Goal: Information Seeking & Learning: Learn about a topic

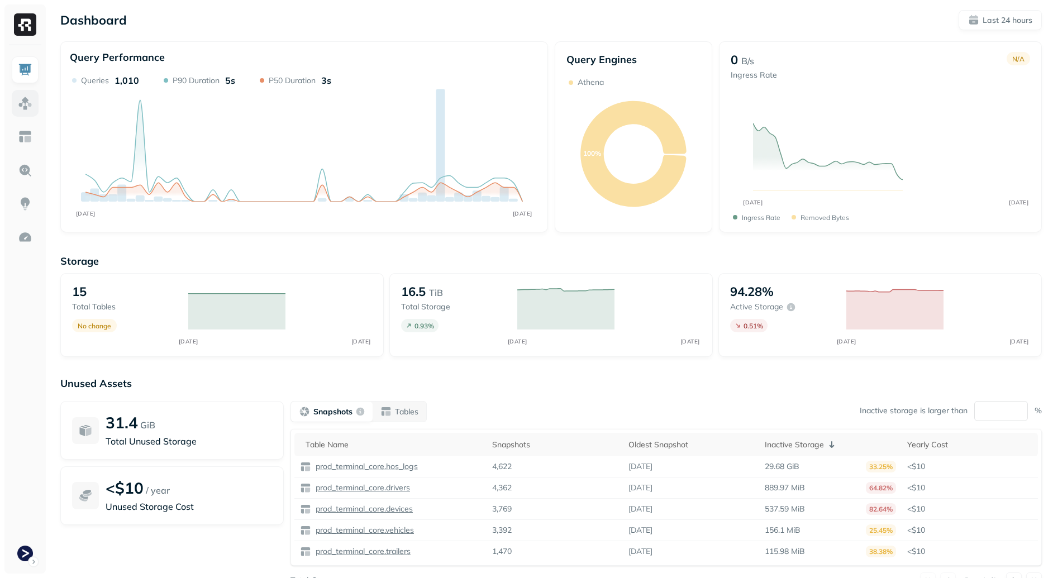
click at [27, 102] on img at bounding box center [25, 103] width 15 height 15
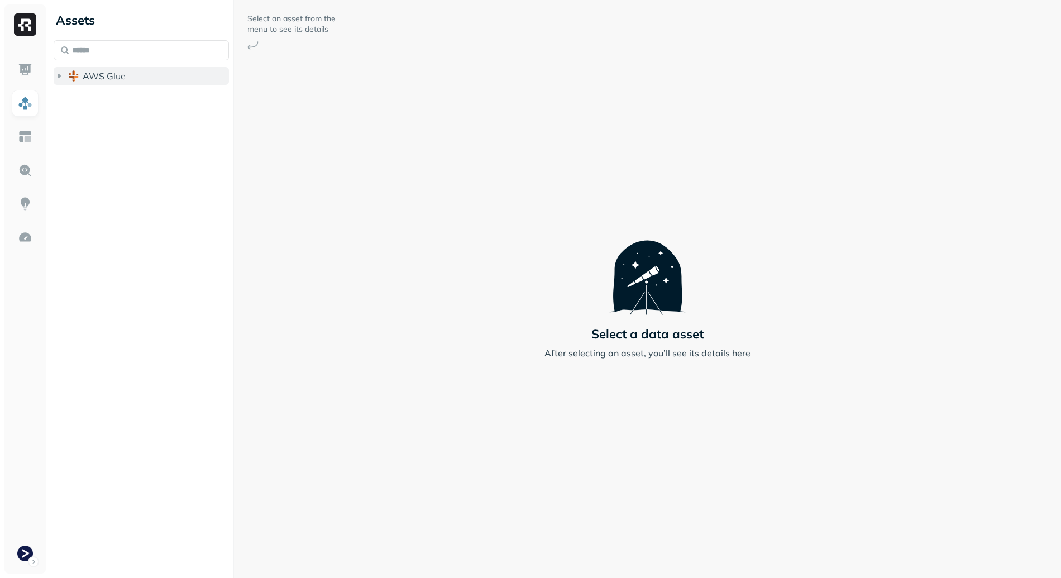
click at [147, 74] on button "AWS Glue" at bounding box center [141, 76] width 175 height 18
click at [167, 122] on span "prod_terminal_view" at bounding box center [135, 119] width 83 height 11
click at [164, 104] on button "prod_terminal_core" at bounding box center [147, 97] width 165 height 18
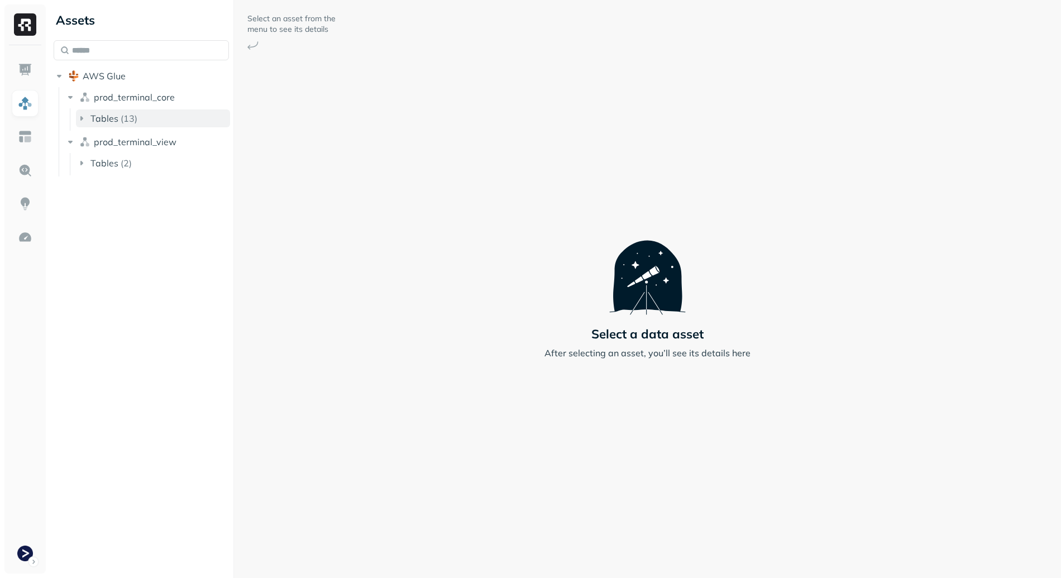
click at [157, 123] on button "Tables ( 13 )" at bounding box center [153, 118] width 154 height 18
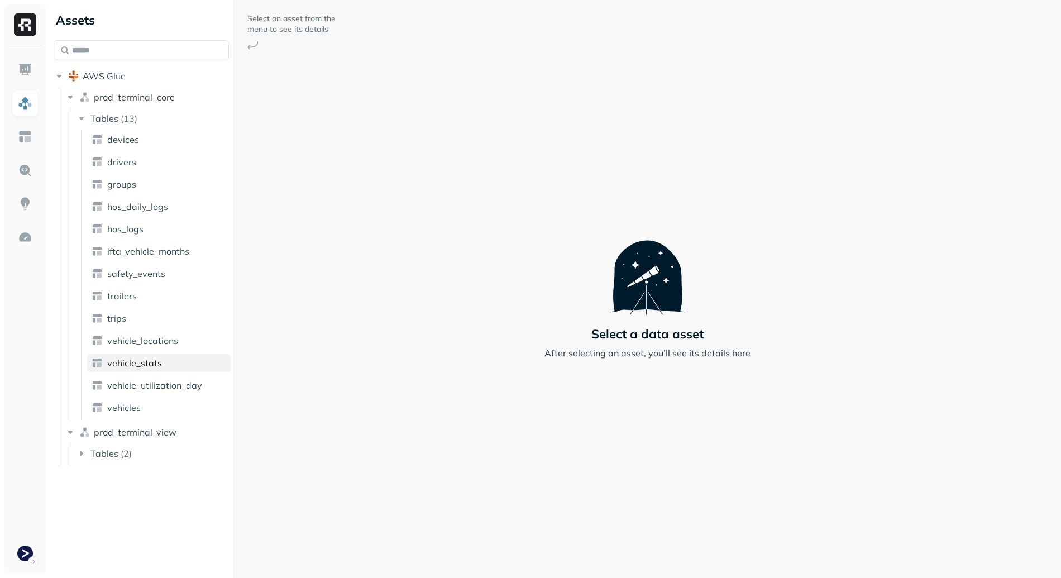
click at [173, 370] on link "vehicle_stats" at bounding box center [159, 363] width 144 height 18
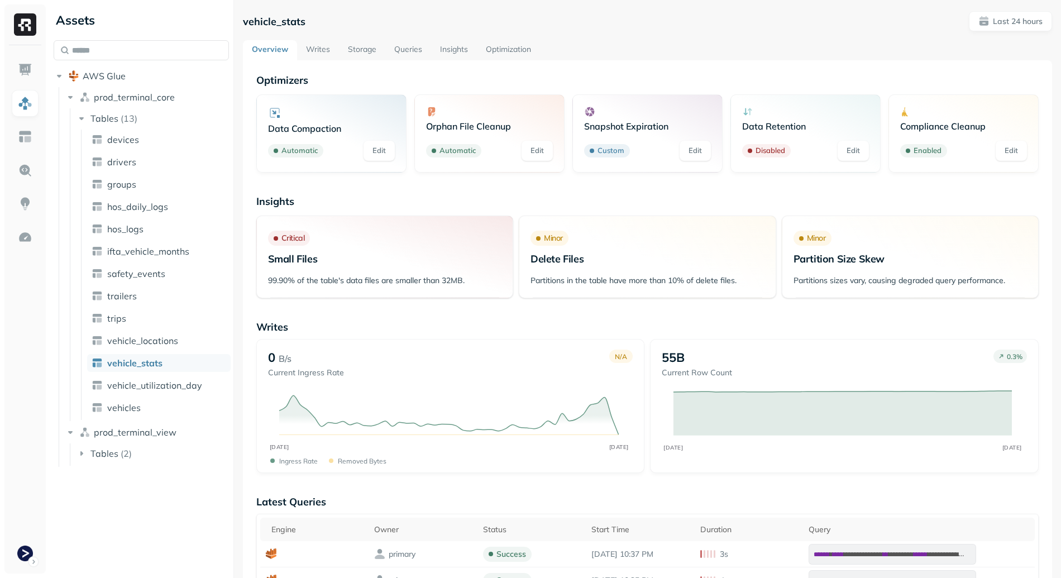
click at [322, 49] on link "Writes" at bounding box center [318, 50] width 42 height 20
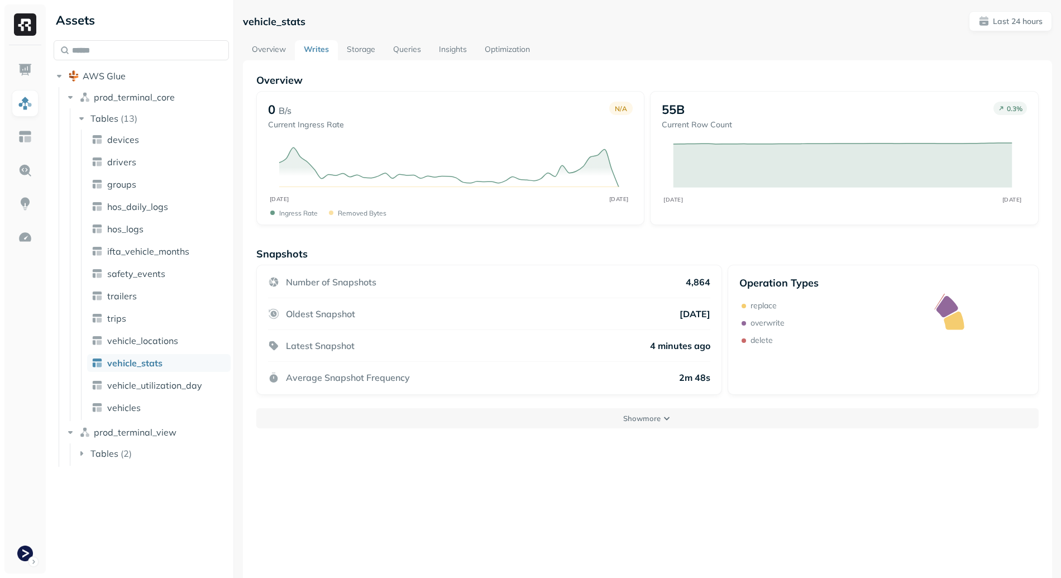
scroll to position [60, 0]
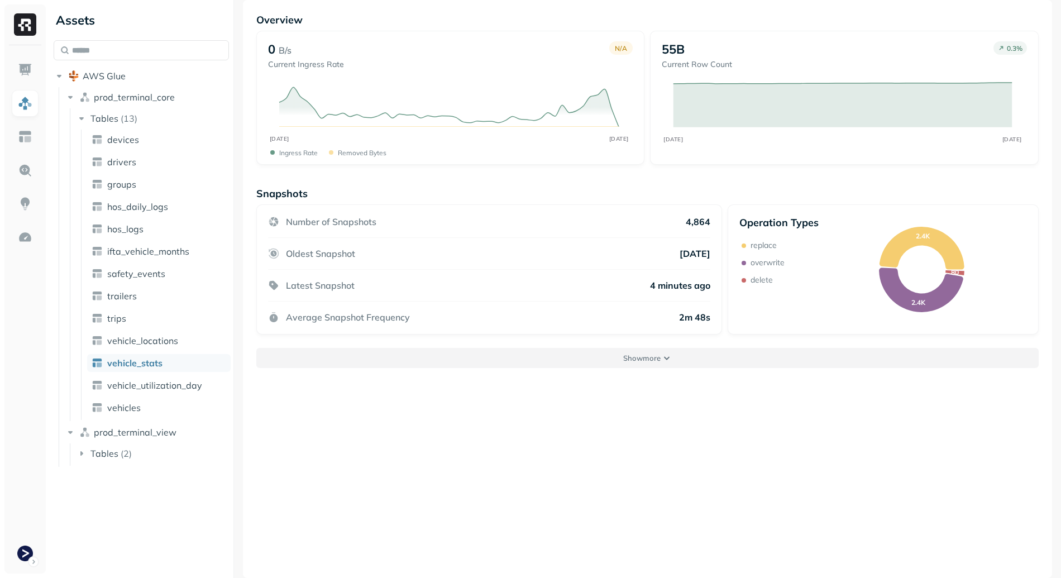
click at [562, 352] on button "Show more" at bounding box center [647, 358] width 783 height 20
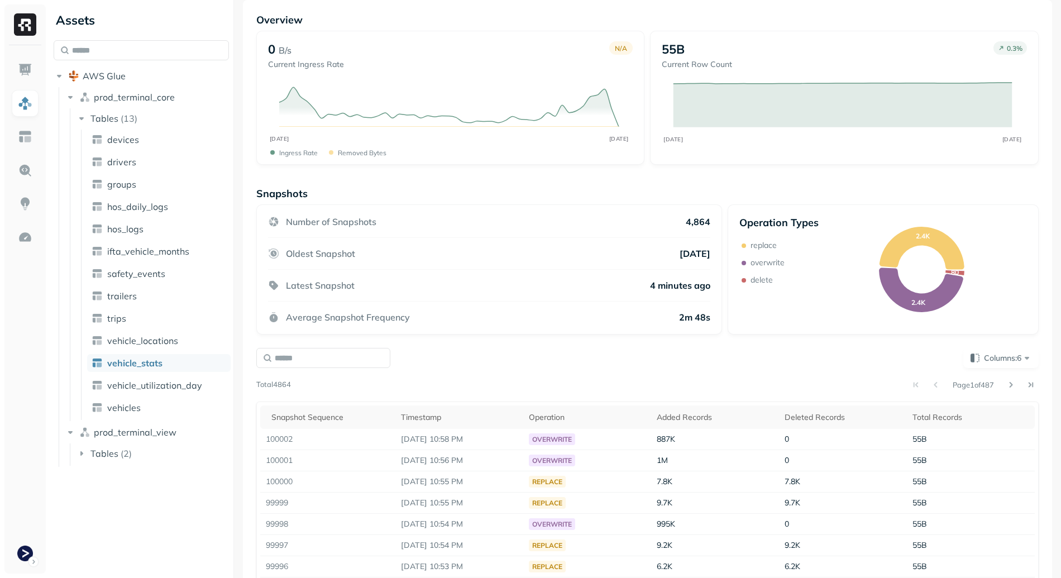
scroll to position [168, 0]
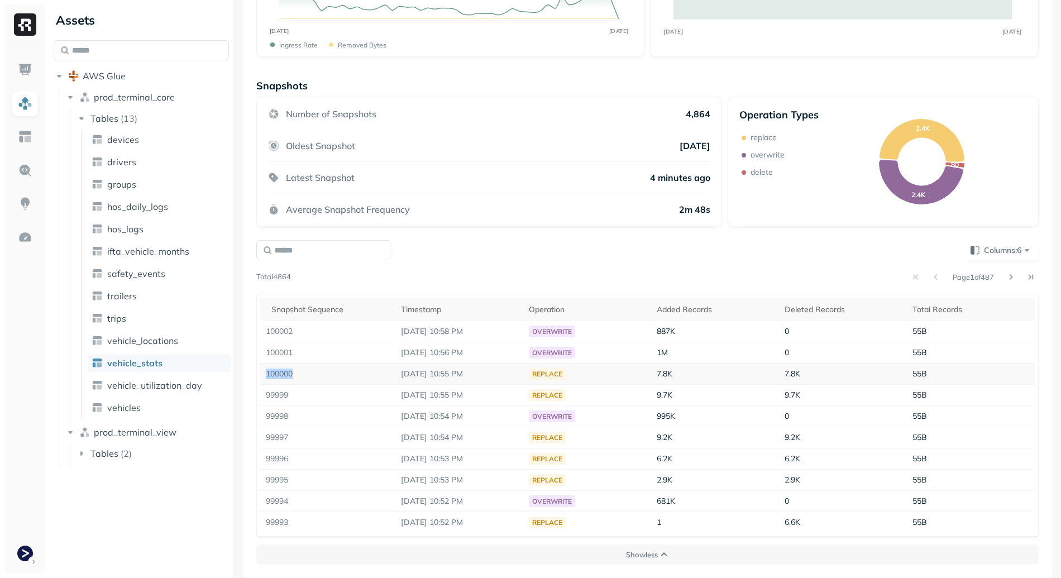
drag, startPoint x: 297, startPoint y: 376, endPoint x: 266, endPoint y: 376, distance: 30.2
click at [266, 376] on td "100000" at bounding box center [328, 374] width 136 height 21
click at [303, 375] on td "100000" at bounding box center [328, 374] width 136 height 21
drag, startPoint x: 370, startPoint y: 373, endPoint x: 515, endPoint y: 369, distance: 144.7
click at [515, 369] on tr "100000 Sep 18, 2025 10:55 PM replace 7.8K 7.8K 55B" at bounding box center [647, 374] width 775 height 21
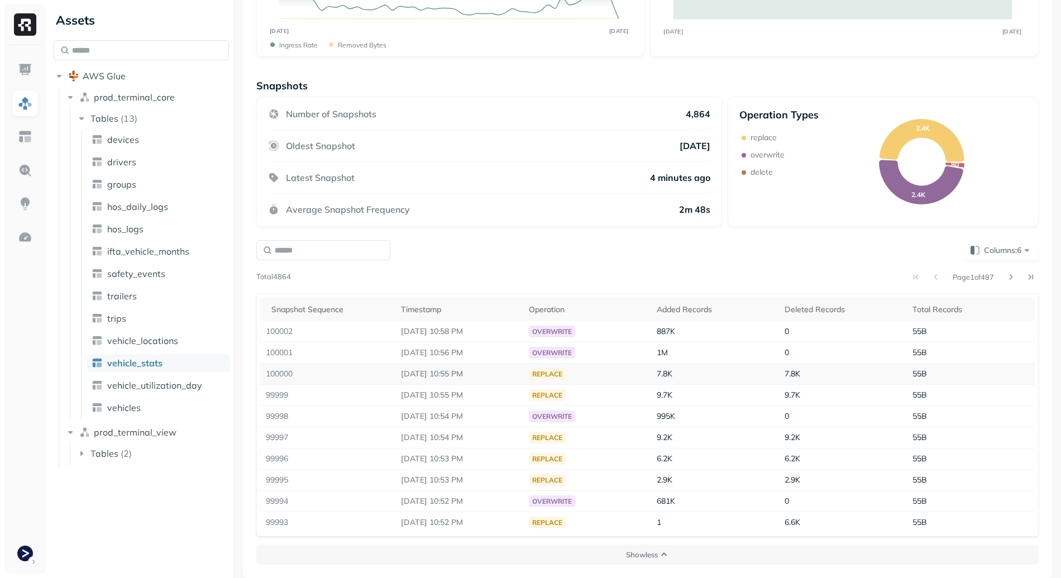
click at [515, 369] on p "Sep 18, 2025 10:55 PM" at bounding box center [459, 374] width 117 height 11
drag, startPoint x: 598, startPoint y: 366, endPoint x: 504, endPoint y: 375, distance: 94.8
click at [504, 375] on tr "100000 Sep 18, 2025 10:55 PM replace 7.8K 7.8K 55B" at bounding box center [647, 374] width 775 height 21
click at [673, 374] on span "7.8K" at bounding box center [665, 374] width 16 height 10
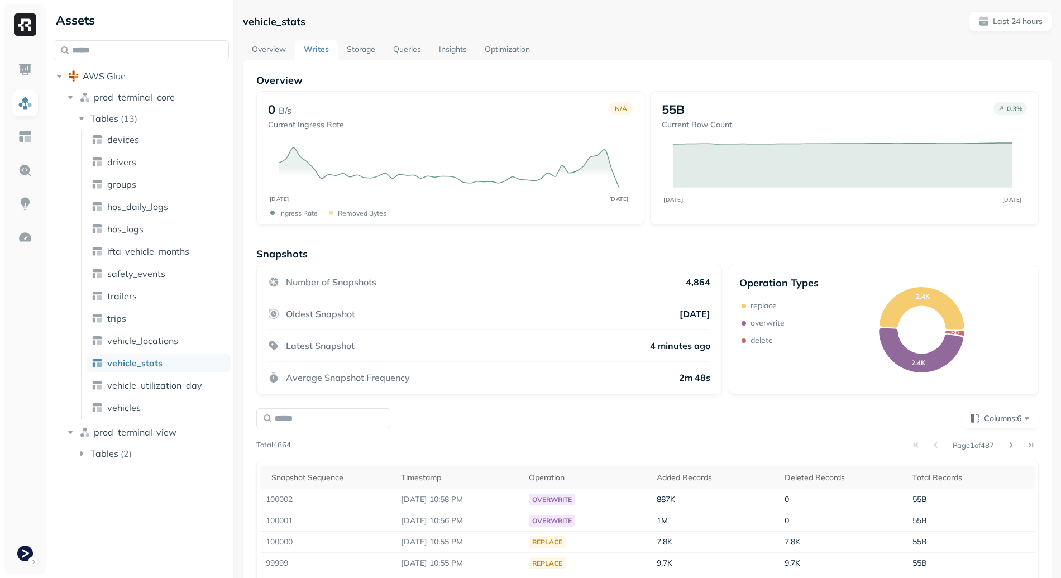
click at [364, 56] on link "Storage" at bounding box center [361, 50] width 46 height 20
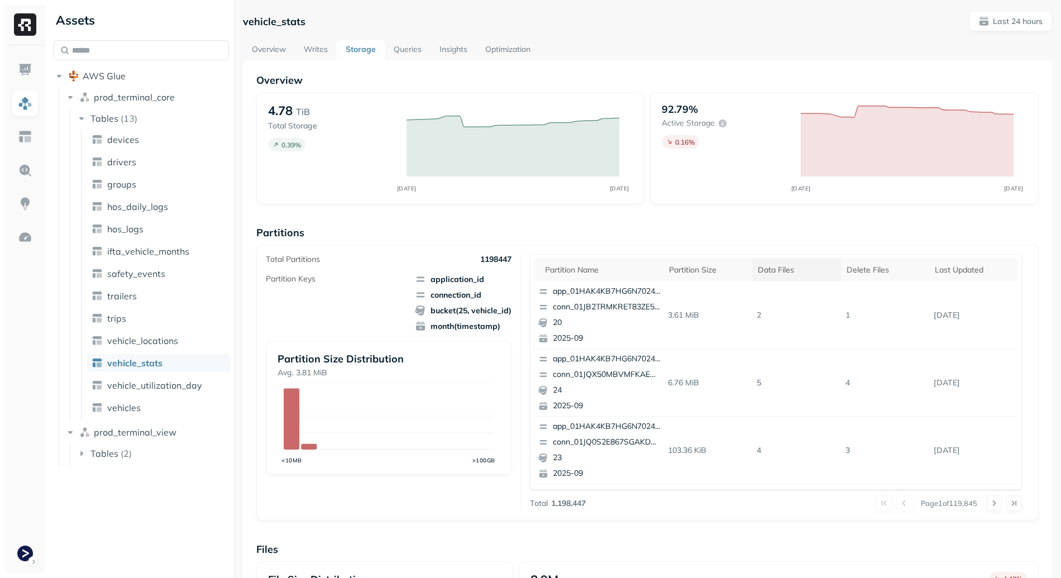
click at [794, 265] on div "Data Files" at bounding box center [797, 270] width 78 height 11
drag, startPoint x: 740, startPoint y: 318, endPoint x: 873, endPoint y: 315, distance: 133.5
click at [873, 315] on tr "app_01HBTYQ8RHWNC9PJRQSHC6SQFF conn_01HH573XSFXWEV503FYCK8XJ8C 7 2024-10 214.12…" at bounding box center [776, 316] width 484 height 68
click at [873, 316] on p "3048" at bounding box center [885, 316] width 89 height 20
drag, startPoint x: 740, startPoint y: 303, endPoint x: 872, endPoint y: 303, distance: 131.8
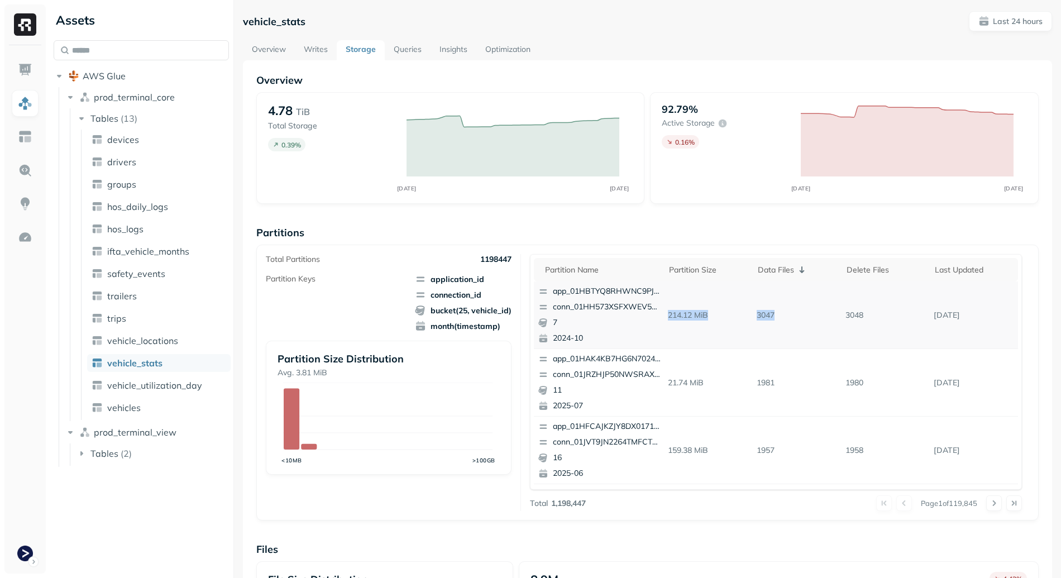
click at [872, 303] on tr "app_01HBTYQ8RHWNC9PJRQSHC6SQFF conn_01HH573XSFXWEV503FYCK8XJ8C 7 2024-10 214.12…" at bounding box center [776, 316] width 484 height 68
click at [873, 323] on p "3048" at bounding box center [885, 316] width 89 height 20
drag, startPoint x: 766, startPoint y: 327, endPoint x: 748, endPoint y: 319, distance: 20.0
click at [702, 331] on tr "app_01HBTYQ8RHWNC9PJRQSHC6SQFF conn_01HH573XSFXWEV503FYCK8XJ8C 7 2024-10 214.12…" at bounding box center [776, 316] width 484 height 68
click at [771, 318] on p "3047" at bounding box center [796, 316] width 89 height 20
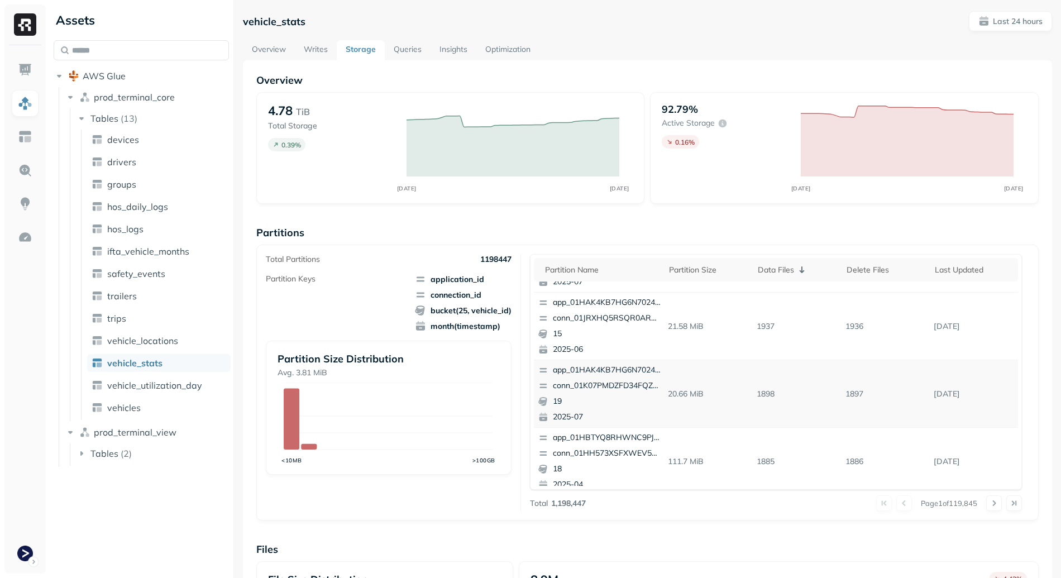
scroll to position [144, 0]
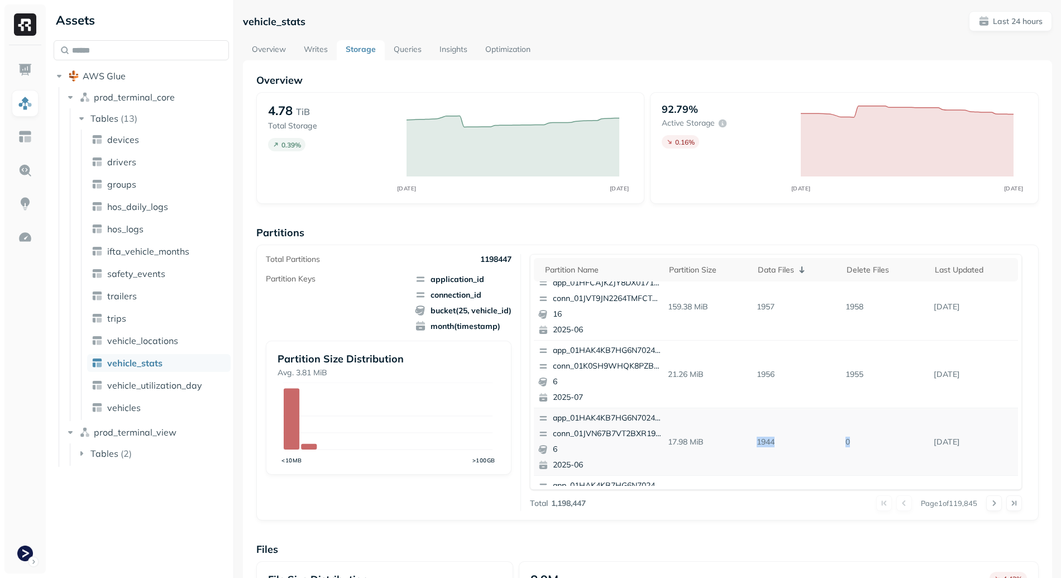
drag, startPoint x: 747, startPoint y: 445, endPoint x: 861, endPoint y: 449, distance: 114.0
click at [861, 449] on tr "app_01HAK4KB7HG6N7024210G3S8D5 conn_01JVN67B7VT2BXR19BRR7PRY37 6 2025-06 17.98 …" at bounding box center [776, 442] width 484 height 68
click at [863, 449] on p "0" at bounding box center [885, 442] width 89 height 20
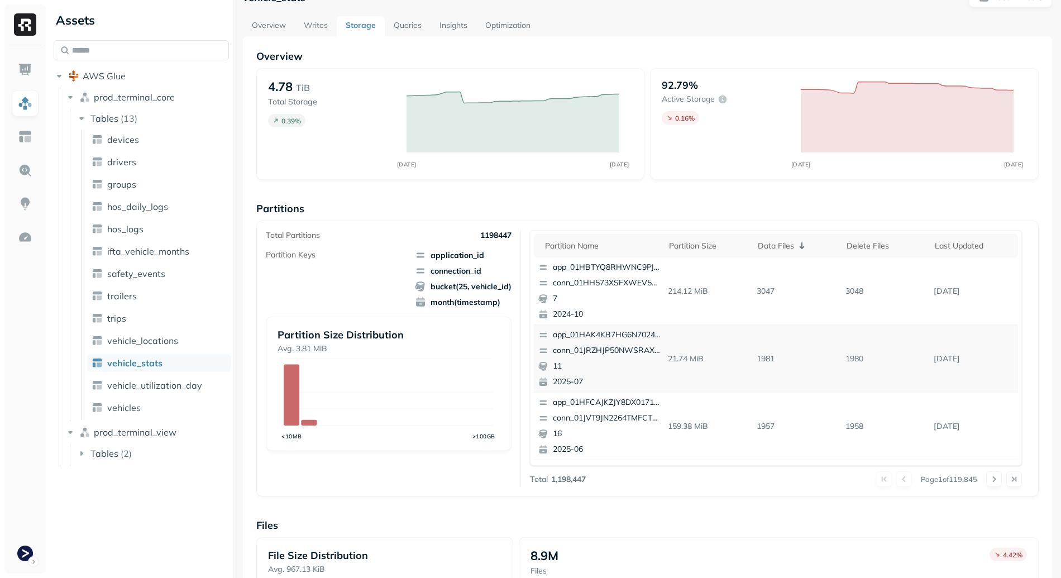
scroll to position [0, 0]
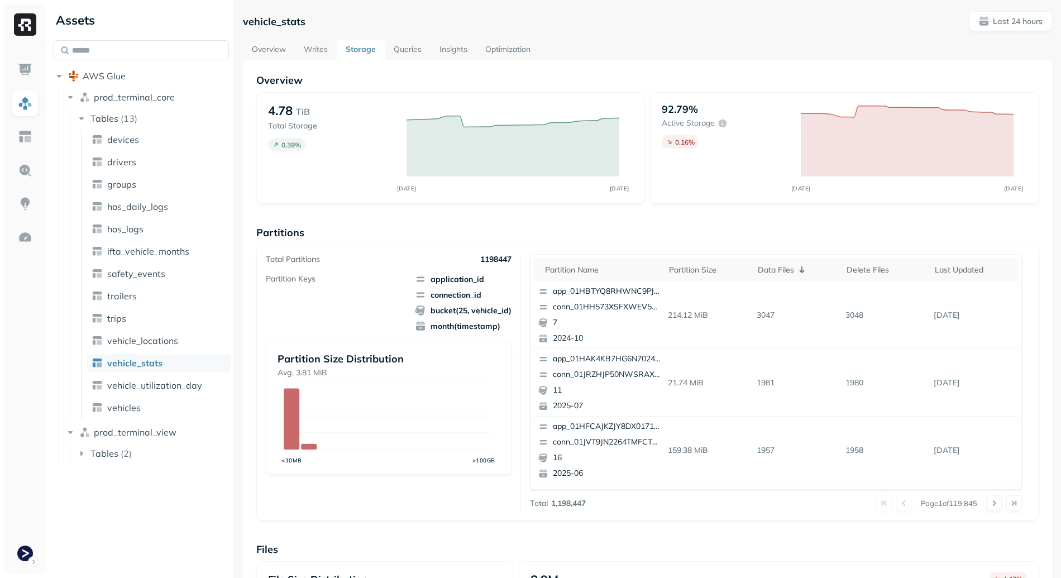
click at [522, 327] on div "Total Partitions 1198447 Partition Keys application_id connection_id bucket(25,…" at bounding box center [648, 382] width 764 height 257
drag, startPoint x: 675, startPoint y: 312, endPoint x: 945, endPoint y: 317, distance: 269.8
click at [945, 317] on tr "app_01HBTYQ8RHWNC9PJRQSHC6SQFF conn_01HH573XSFXWEV503FYCK8XJ8C 7 2024-10 214.12…" at bounding box center [776, 316] width 484 height 68
click at [841, 323] on p "3048" at bounding box center [885, 316] width 89 height 20
drag, startPoint x: 665, startPoint y: 310, endPoint x: 742, endPoint y: 314, distance: 77.2
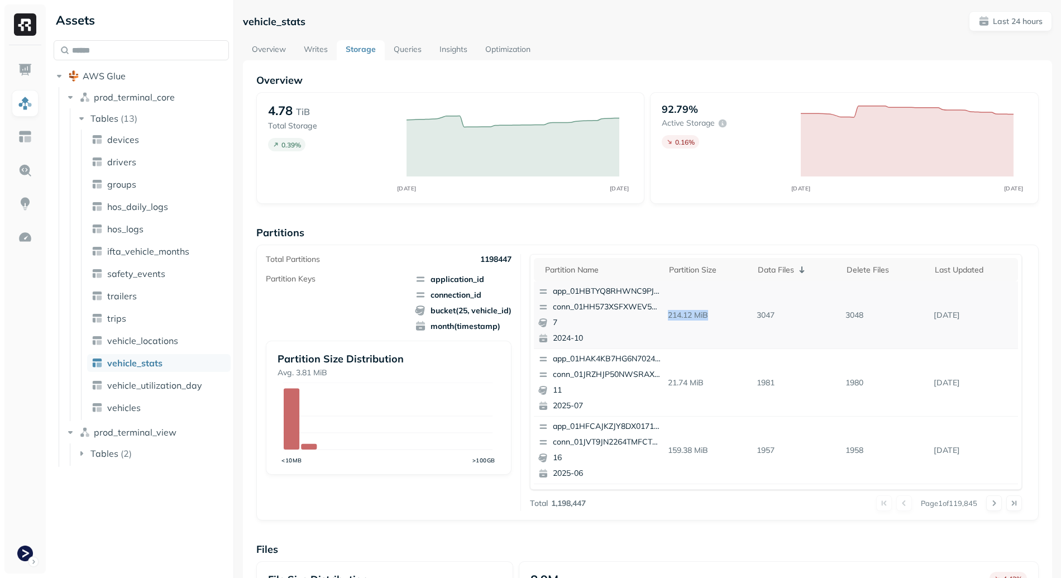
click at [748, 314] on tr "app_01HBTYQ8RHWNC9PJRQSHC6SQFF conn_01HH573XSFXWEV503FYCK8XJ8C 7 2024-10 214.12…" at bounding box center [776, 316] width 484 height 68
click at [707, 317] on p "214.12 MiB" at bounding box center [708, 316] width 89 height 20
drag, startPoint x: 709, startPoint y: 316, endPoint x: 926, endPoint y: 318, distance: 216.7
click at [926, 318] on tr "app_01HBTYQ8RHWNC9PJRQSHC6SQFF conn_01HH573XSFXWEV503FYCK8XJ8C 7 2024-10 214.12…" at bounding box center [776, 316] width 484 height 68
click at [883, 335] on td "3048" at bounding box center [885, 316] width 89 height 68
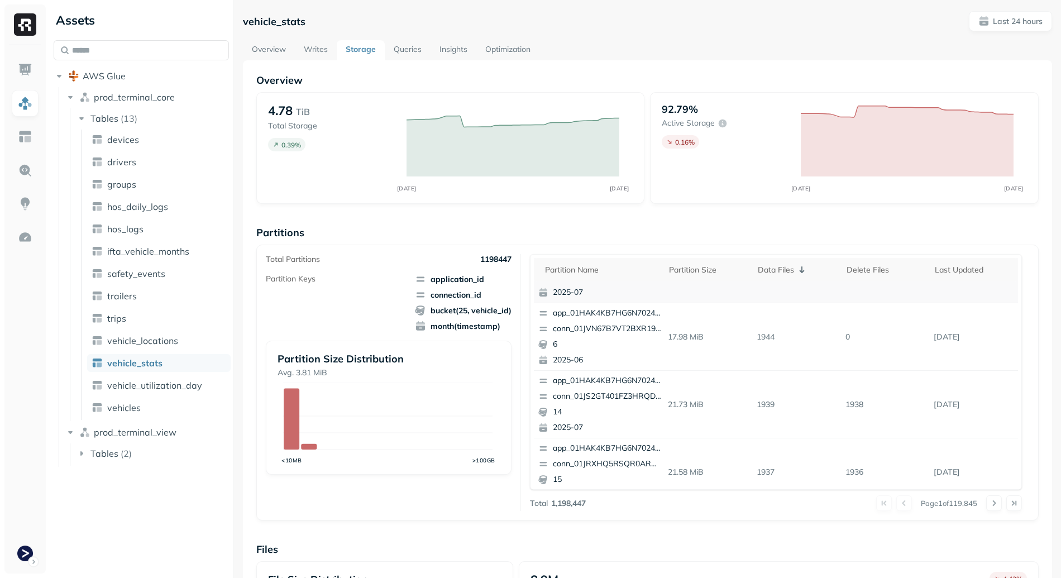
scroll to position [5, 0]
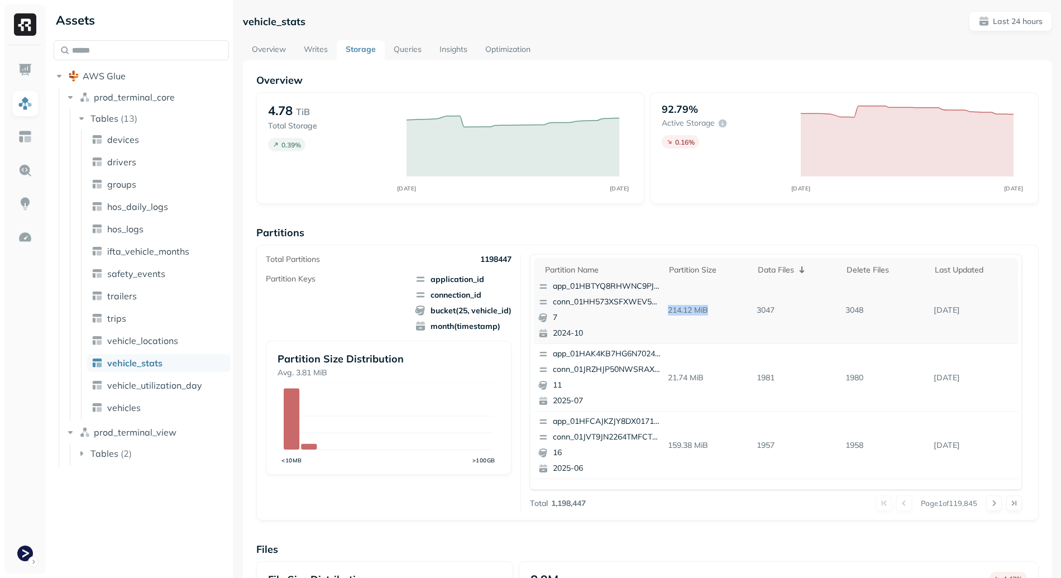
drag, startPoint x: 661, startPoint y: 307, endPoint x: 748, endPoint y: 313, distance: 87.3
click at [748, 313] on tr "app_01HBTYQ8RHWNC9PJRQSHC6SQFF conn_01HH573XSFXWEV503FYCK8XJ8C 7 2024-10 214.12…" at bounding box center [776, 310] width 484 height 68
click at [752, 313] on p "3047" at bounding box center [796, 311] width 89 height 20
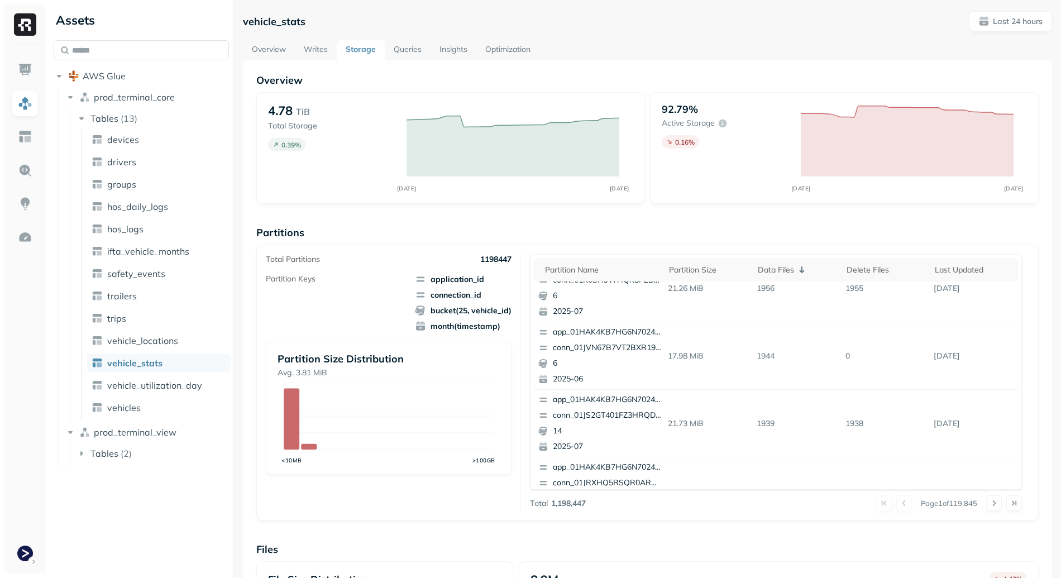
scroll to position [0, 0]
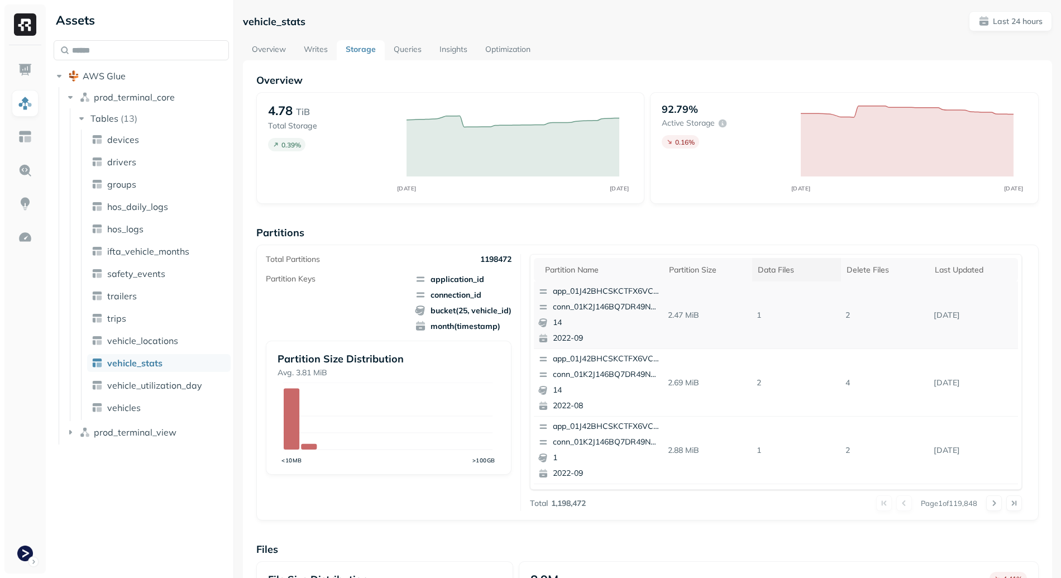
click at [801, 269] on div "Data Files" at bounding box center [797, 270] width 78 height 11
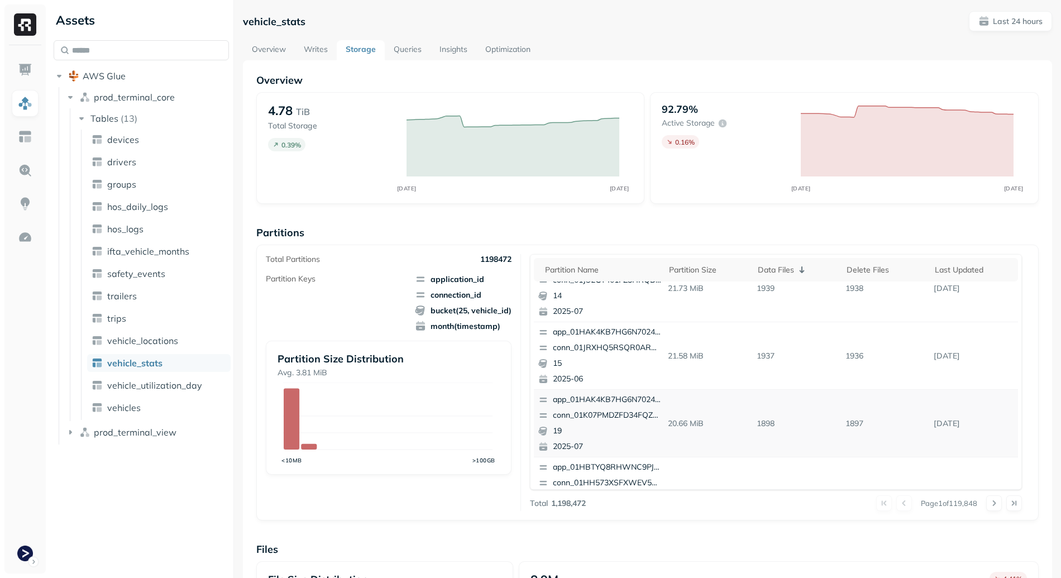
scroll to position [471, 0]
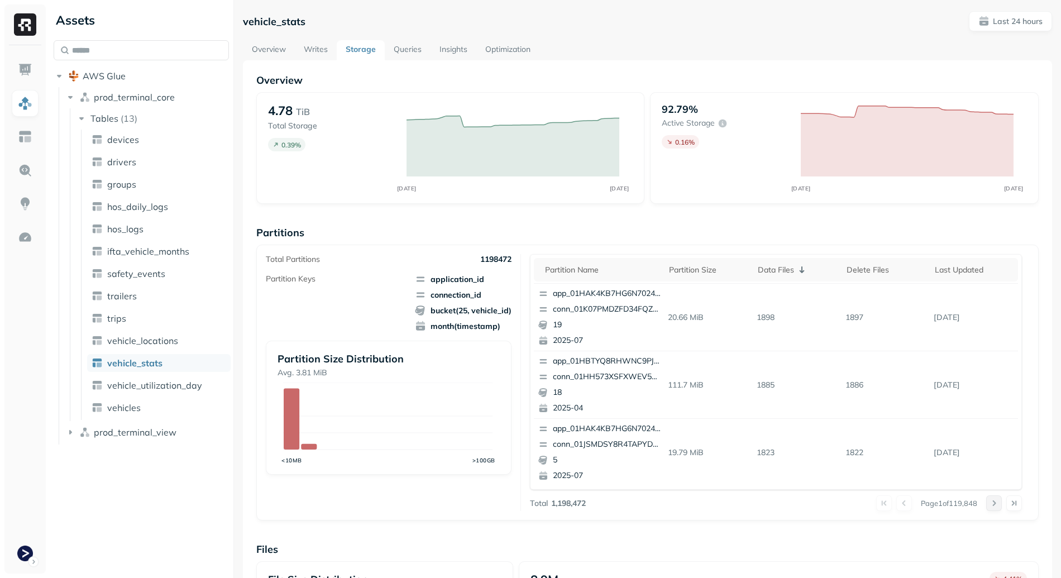
click at [986, 502] on button at bounding box center [994, 503] width 16 height 16
click at [986, 503] on button at bounding box center [994, 503] width 16 height 16
click at [986, 503] on div at bounding box center [1004, 503] width 36 height 16
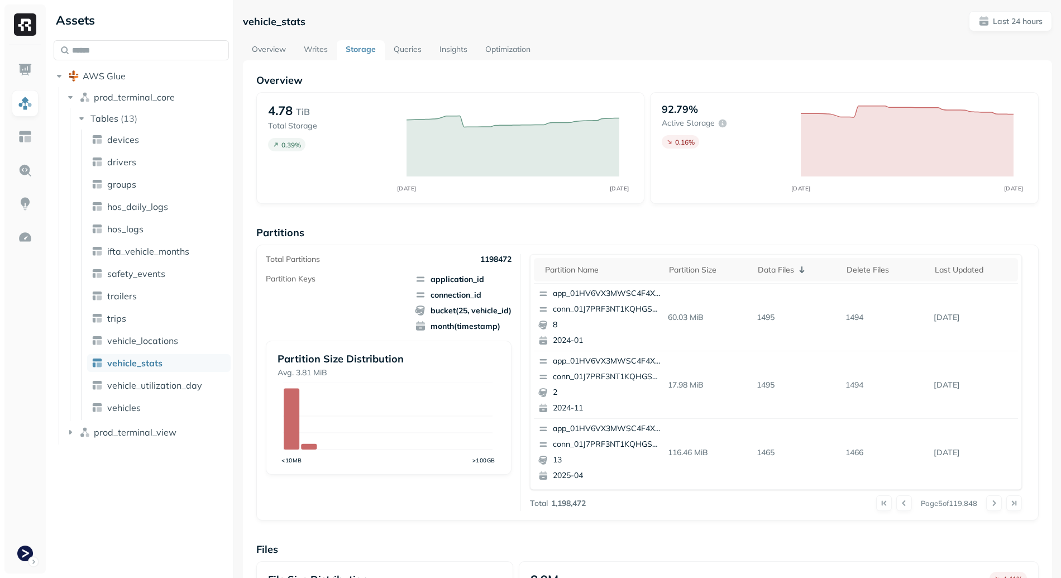
scroll to position [276, 0]
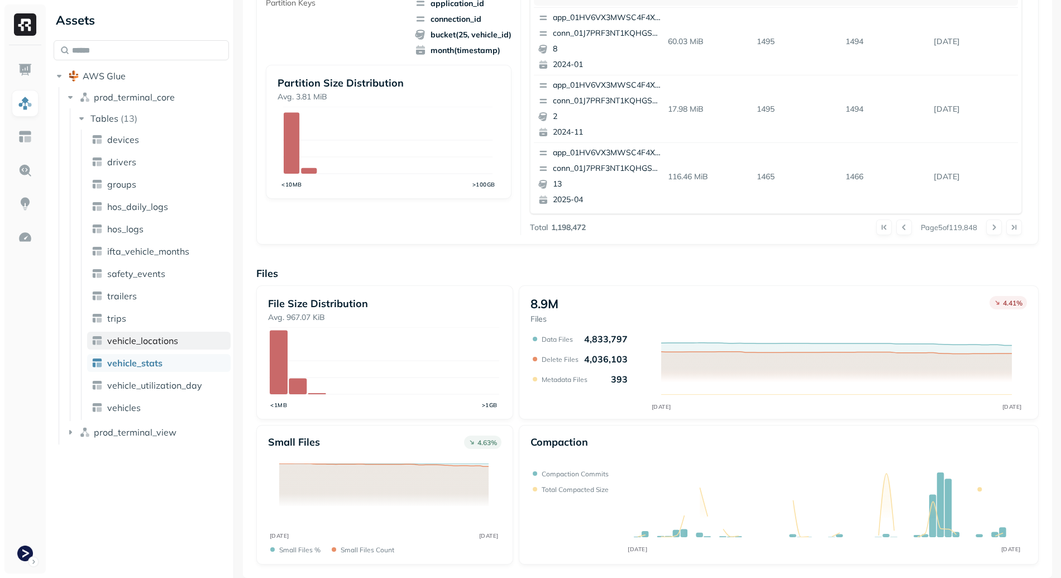
click at [142, 341] on span "vehicle_locations" at bounding box center [142, 340] width 71 height 11
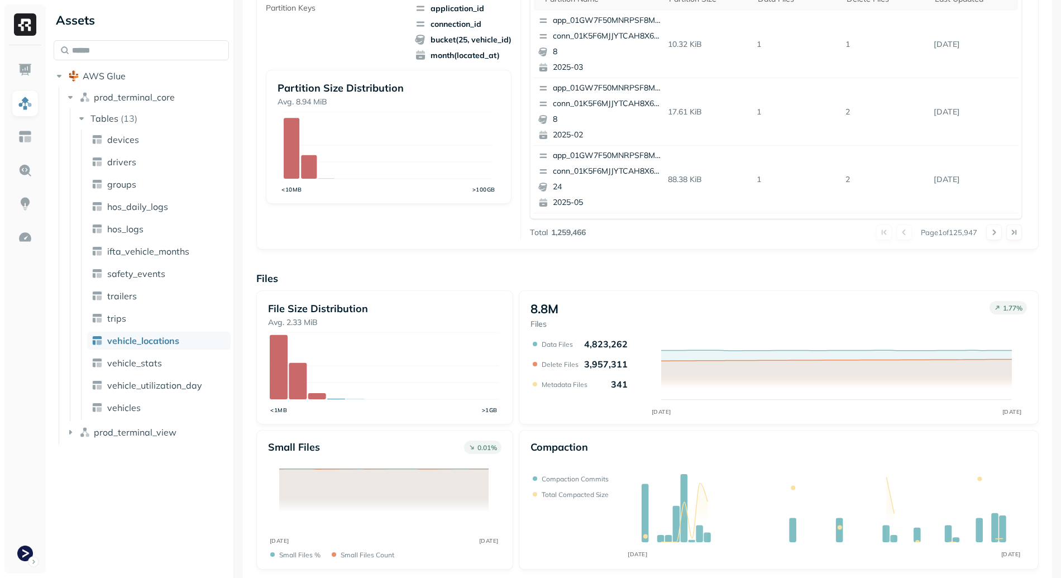
scroll to position [276, 0]
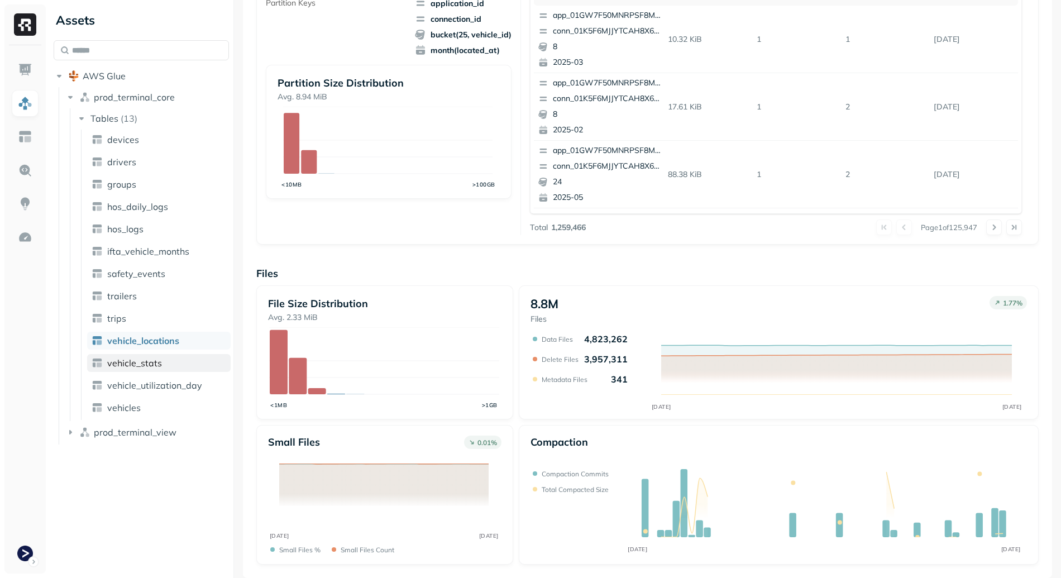
click at [125, 362] on span "vehicle_stats" at bounding box center [134, 362] width 55 height 11
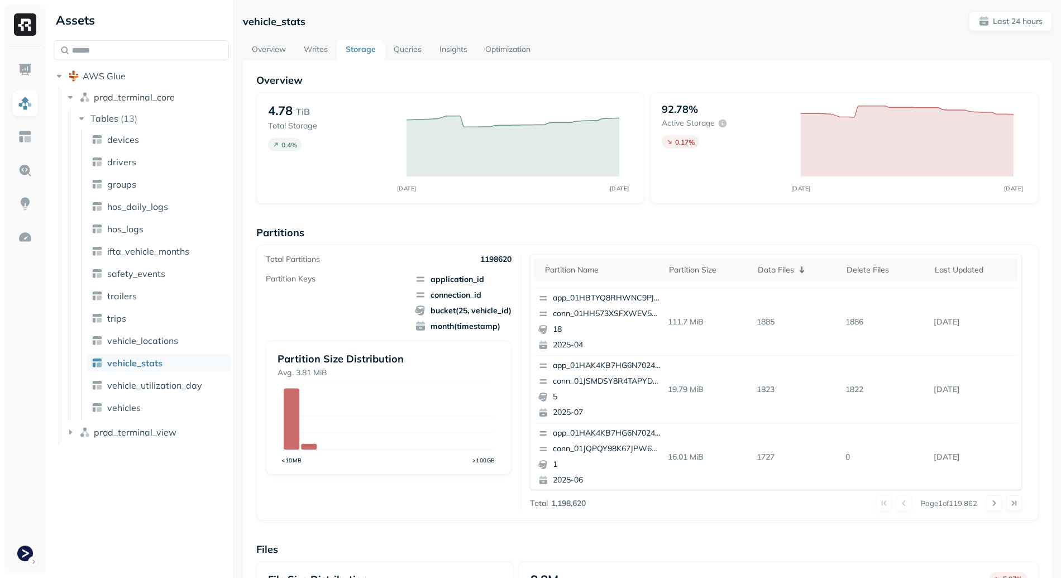
scroll to position [471, 0]
drag, startPoint x: 746, startPoint y: 450, endPoint x: 872, endPoint y: 451, distance: 126.2
click at [872, 451] on tr "app_01HAK4KB7HG6N7024210G3S8D5 conn_01JQPQY98K67JPW6W6KHJF99PH 1 2025-06 16.01 …" at bounding box center [776, 453] width 484 height 68
click at [872, 451] on p "0" at bounding box center [885, 453] width 89 height 20
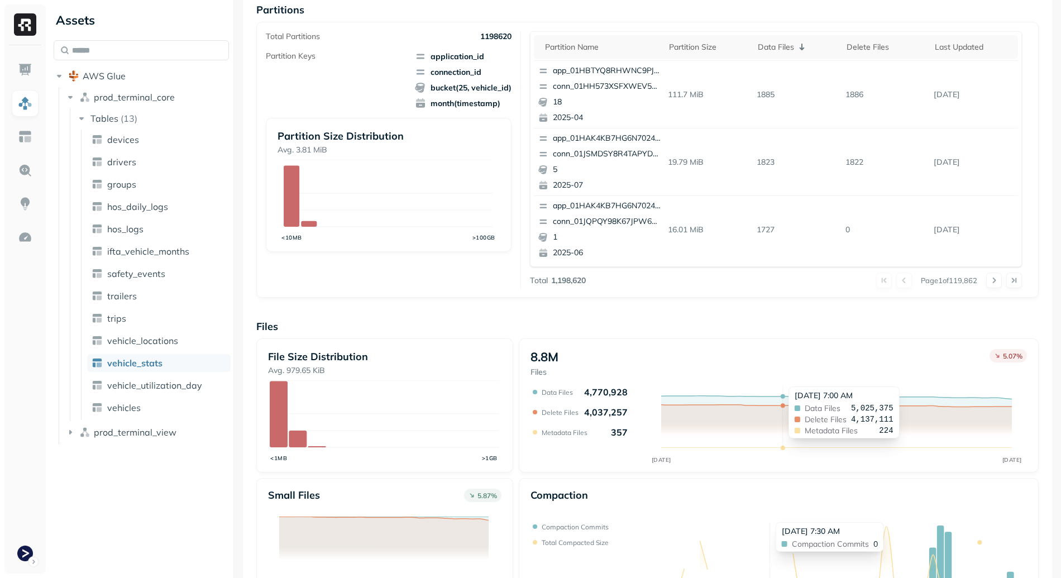
scroll to position [102, 0]
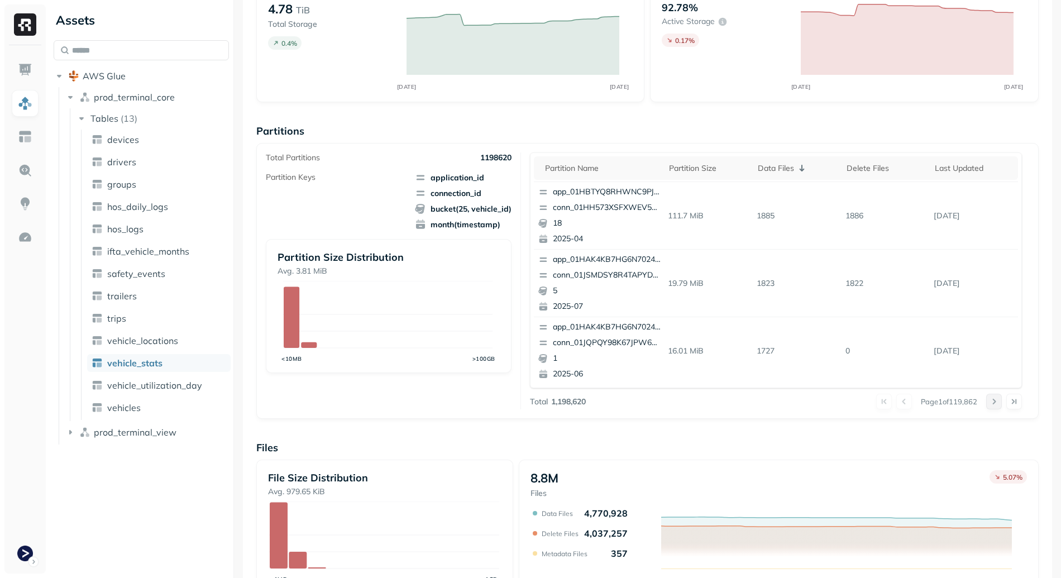
click at [986, 403] on button at bounding box center [994, 402] width 16 height 16
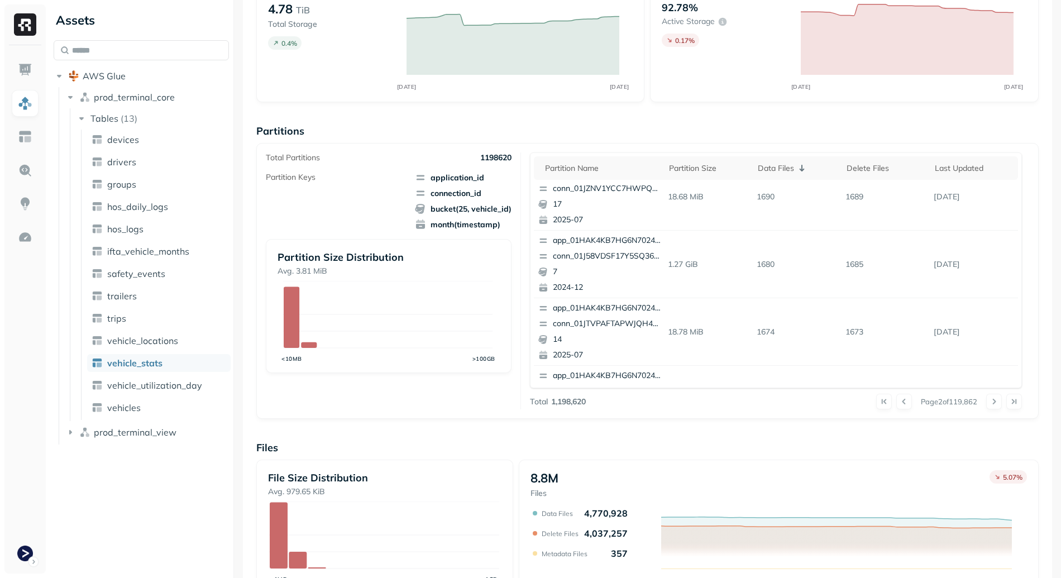
scroll to position [0, 0]
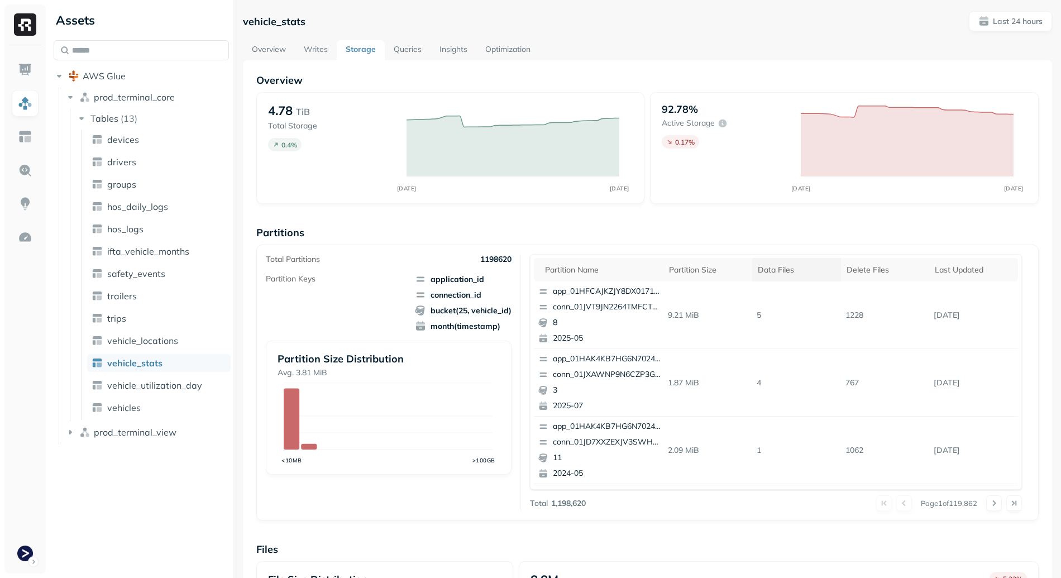
click at [813, 269] on div "Data Files" at bounding box center [797, 270] width 78 height 11
click at [993, 18] on p "Last 24 hours" at bounding box center [1018, 21] width 50 height 11
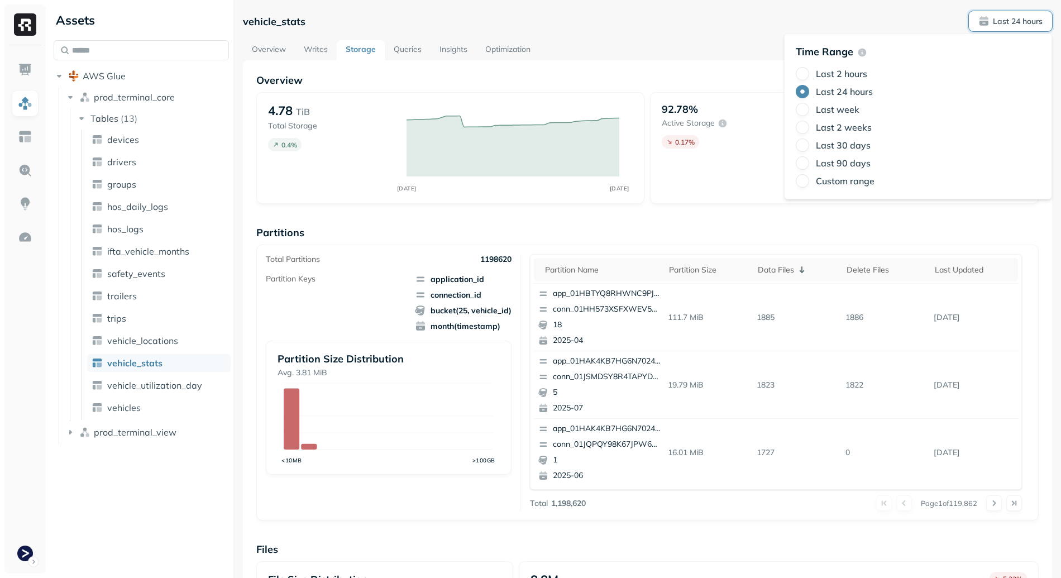
click at [837, 64] on div "Time Range Last 2 hours Last 24 hours Last week Last 2 weeks Last 30 days Last …" at bounding box center [918, 116] width 245 height 142
click at [840, 74] on label "Last 2 hours" at bounding box center [841, 73] width 51 height 11
click at [809, 74] on button "Last 2 hours" at bounding box center [802, 73] width 13 height 13
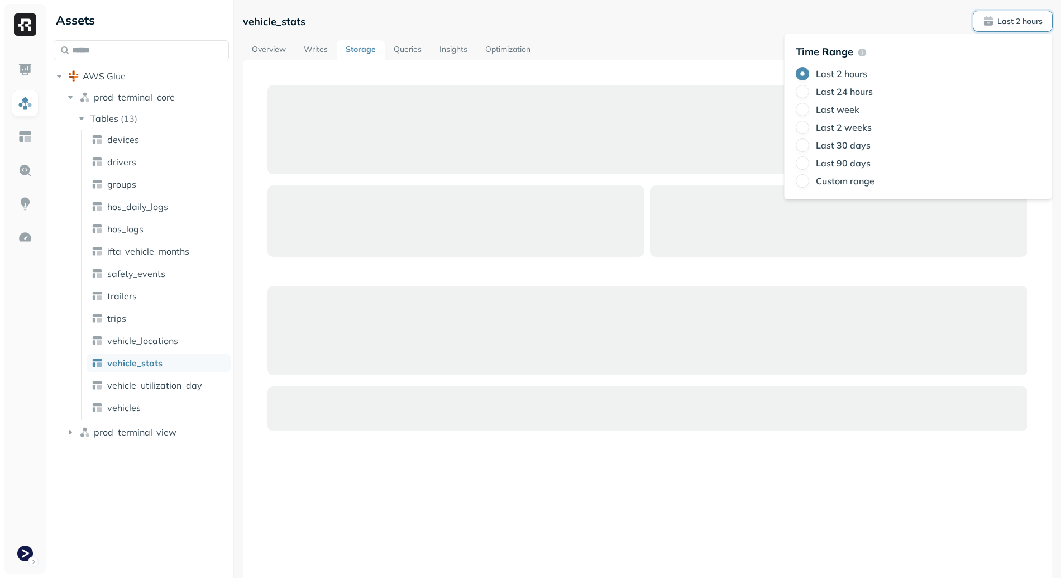
click at [666, 78] on div at bounding box center [647, 363] width 783 height 578
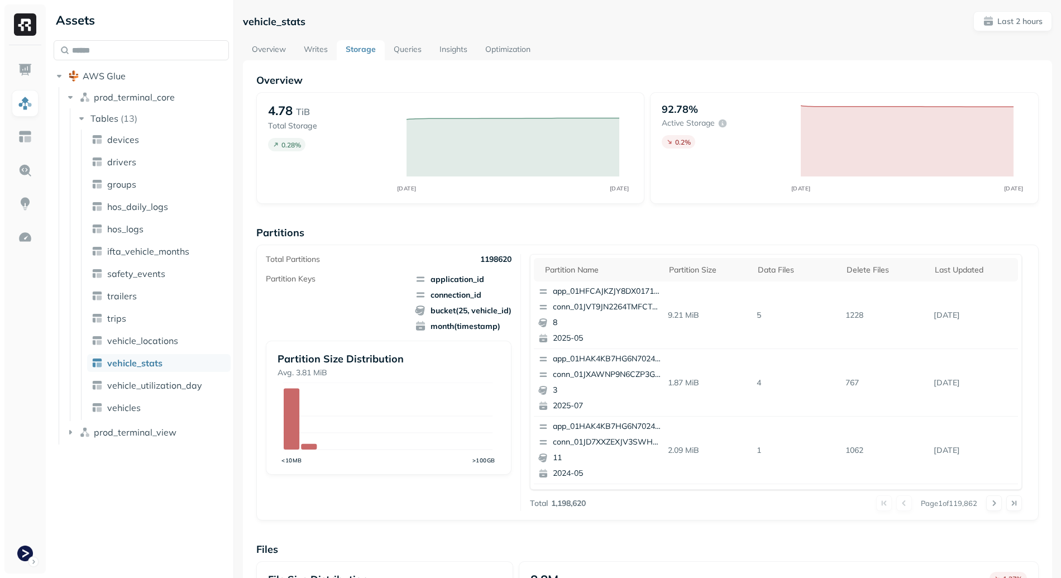
scroll to position [276, 0]
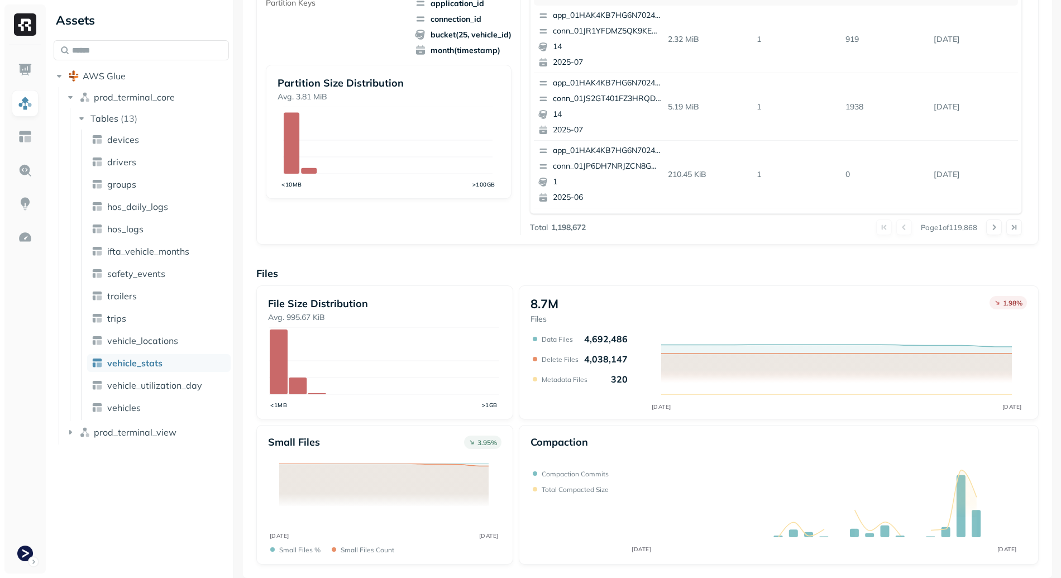
scroll to position [25, 0]
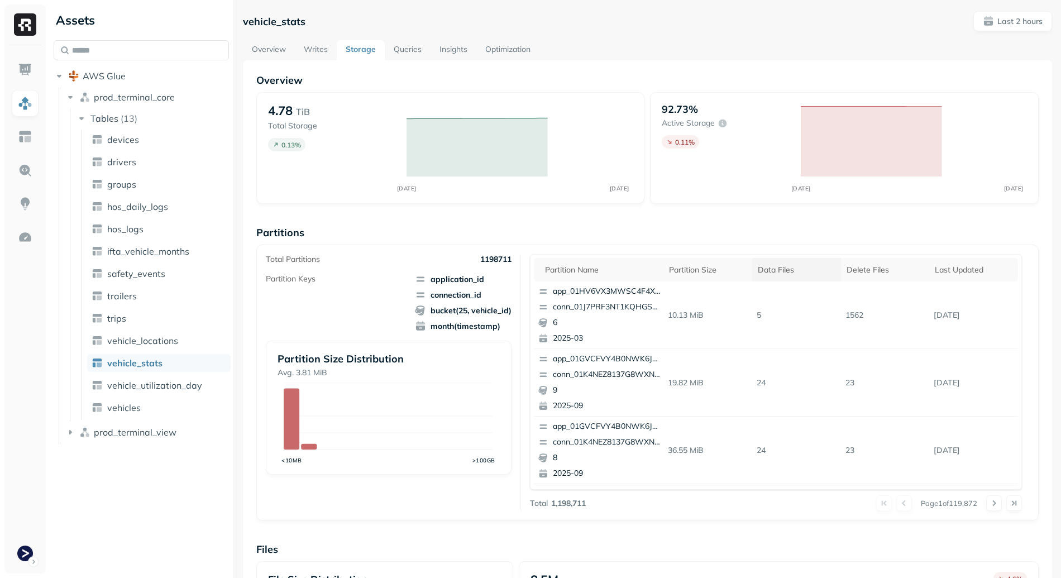
click at [825, 269] on div "Data Files" at bounding box center [797, 270] width 78 height 11
click at [776, 264] on th "Data Files" at bounding box center [796, 269] width 89 height 23
